Goal: Transaction & Acquisition: Purchase product/service

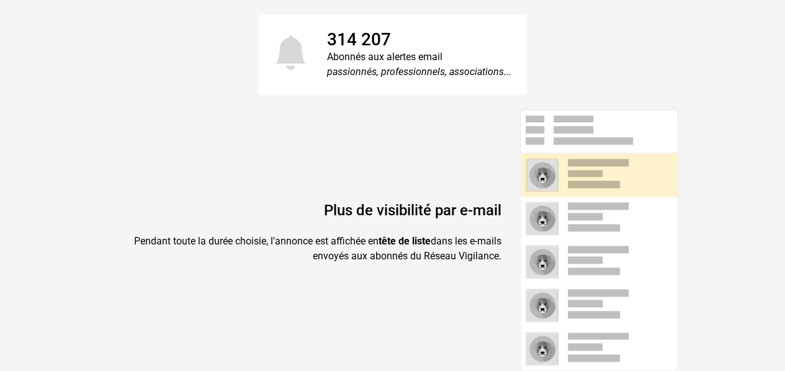
scroll to position [380, 0]
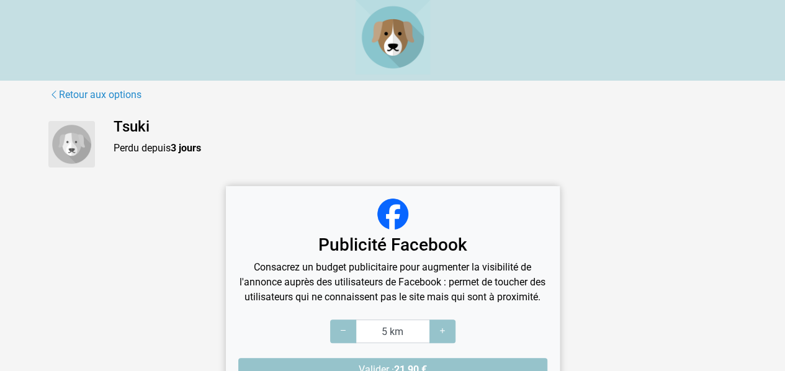
scroll to position [84, 0]
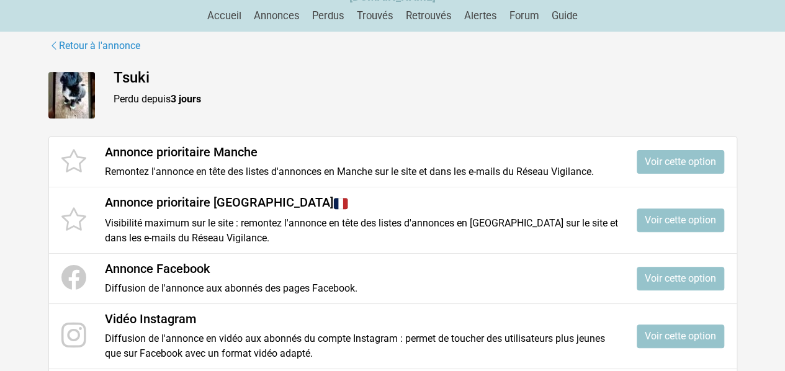
scroll to position [110, 0]
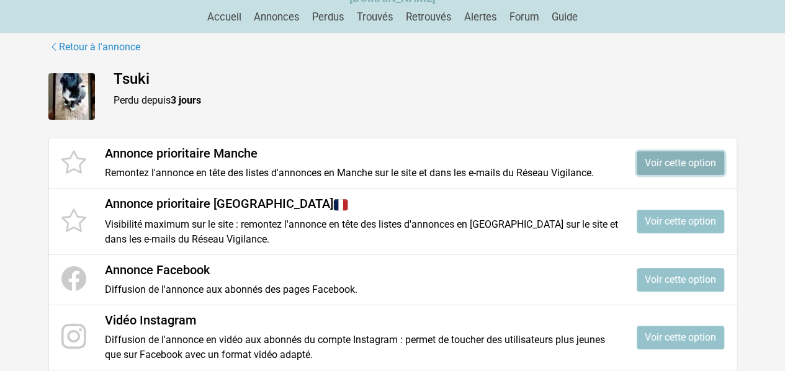
click at [678, 164] on link "Voir cette option" at bounding box center [681, 163] width 88 height 24
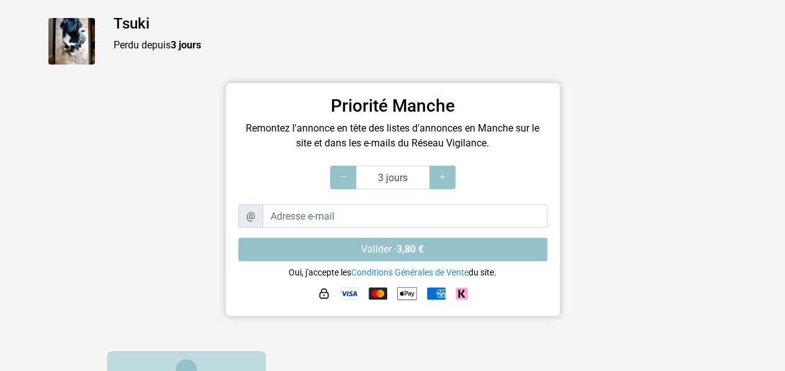
scroll to position [101, 0]
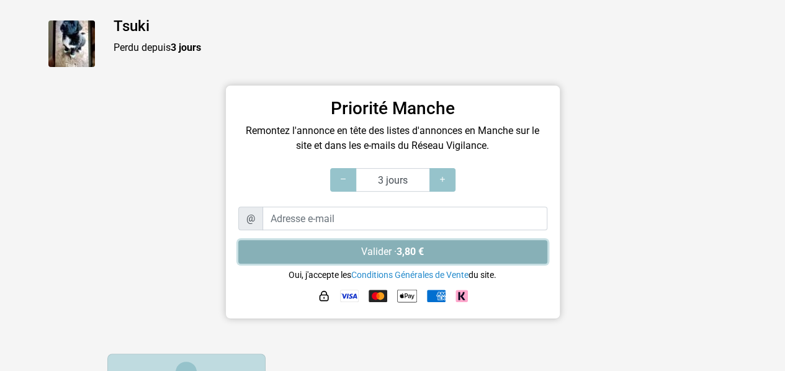
click at [400, 244] on button "Valider · 3,80 €" at bounding box center [392, 252] width 309 height 24
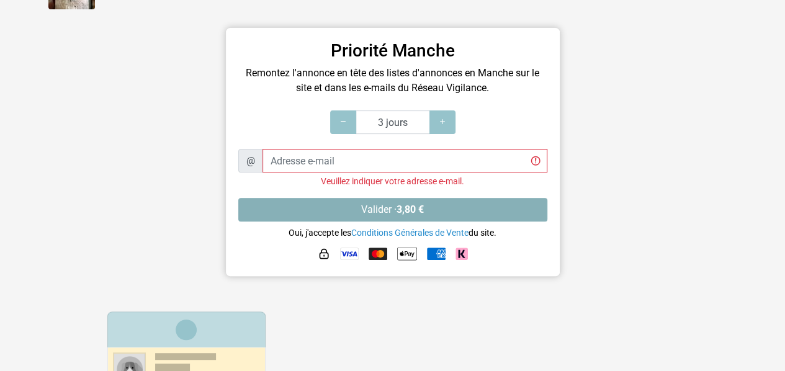
scroll to position [159, 0]
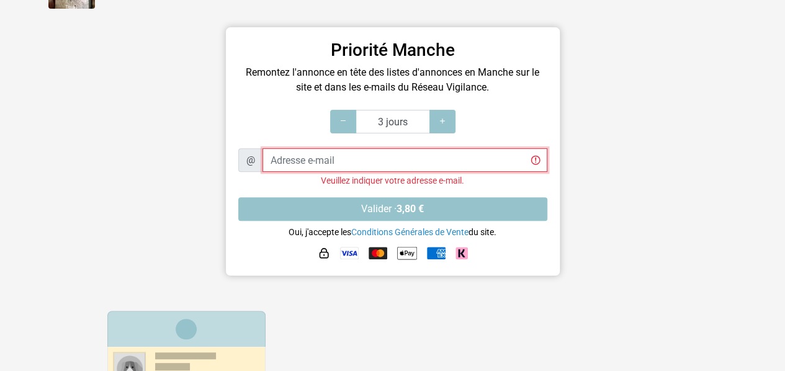
click at [443, 161] on input "Adresse e-mail" at bounding box center [405, 160] width 285 height 24
type input "[EMAIL_ADDRESS][DOMAIN_NAME]"
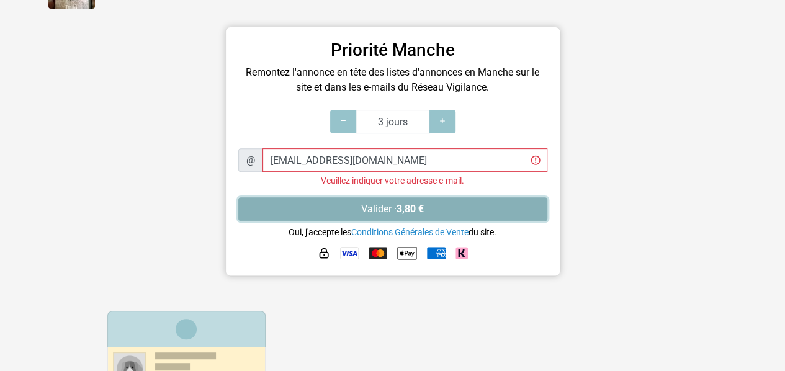
click at [433, 201] on button "Valider · 3,80 €" at bounding box center [392, 209] width 309 height 24
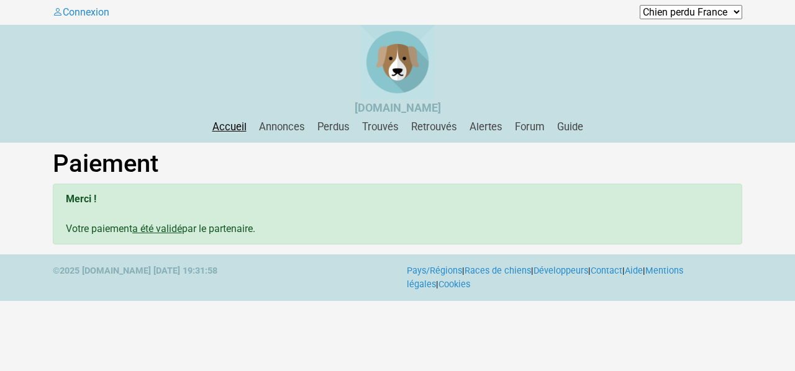
click at [233, 128] on link "Accueil" at bounding box center [229, 127] width 44 height 12
